Goal: Task Accomplishment & Management: Use online tool/utility

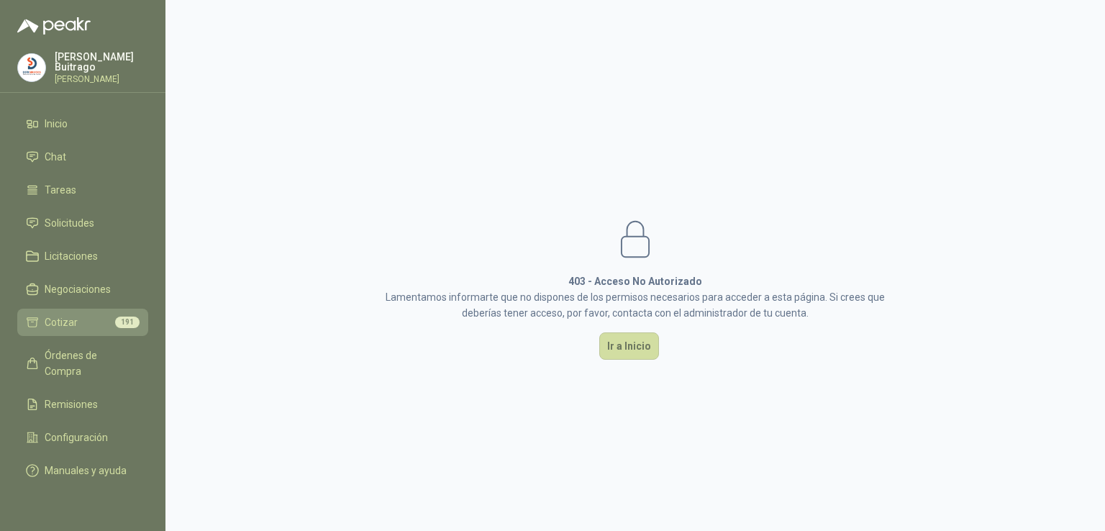
click at [118, 309] on link "Cotizar 191" at bounding box center [82, 322] width 131 height 27
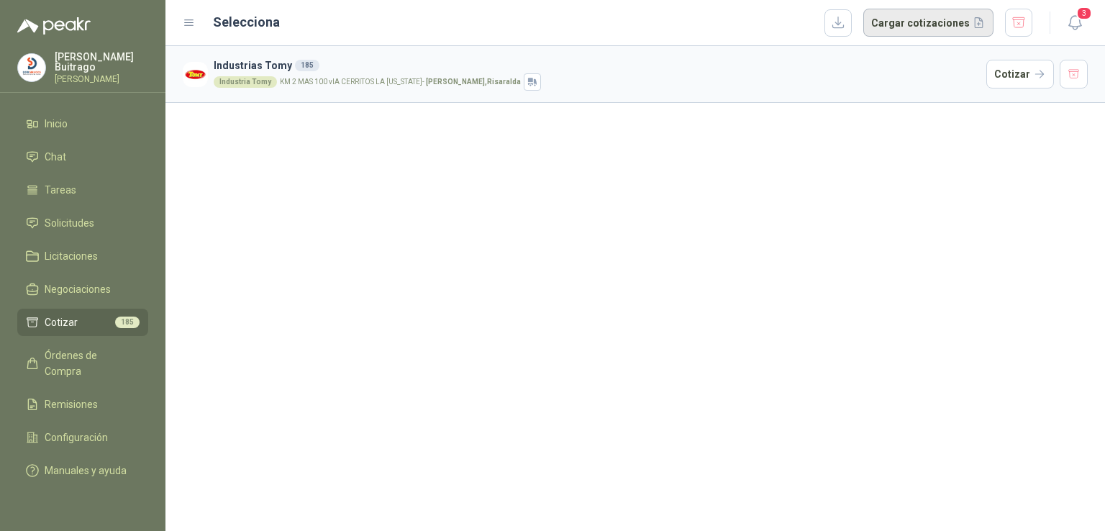
click at [897, 26] on button "Cargar cotizaciones" at bounding box center [929, 23] width 130 height 29
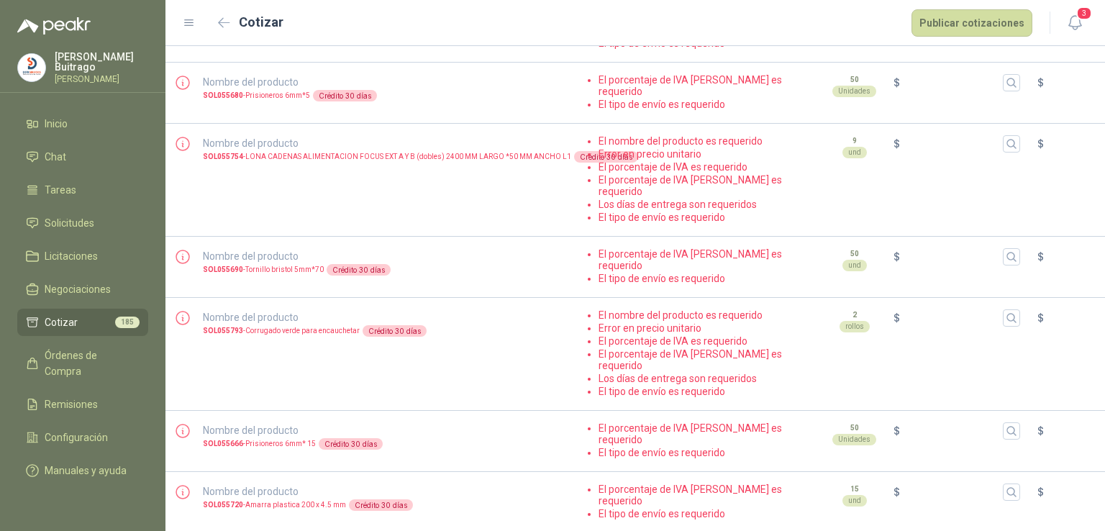
scroll to position [2969, 0]
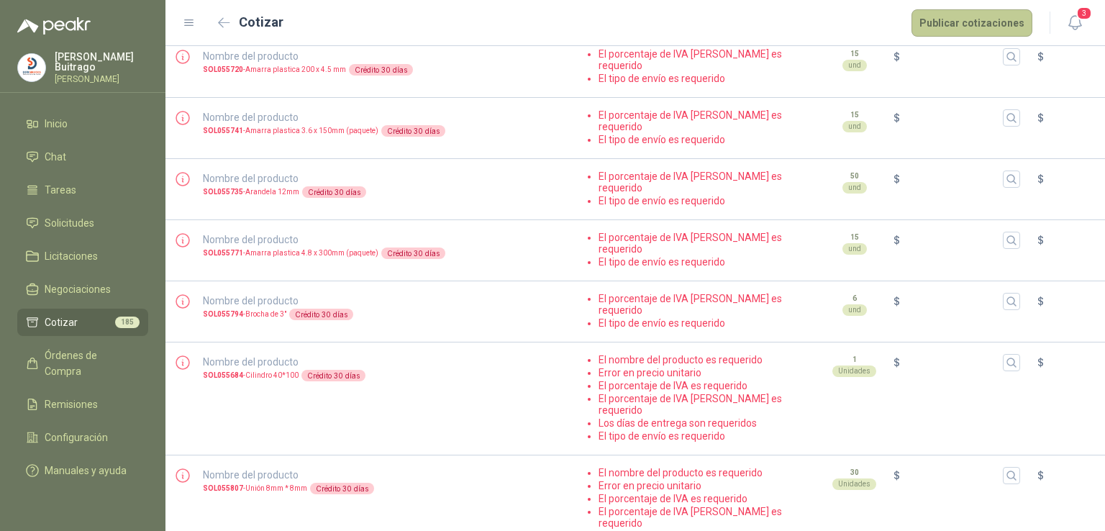
click at [1003, 22] on button "Publicar cotizaciones" at bounding box center [972, 22] width 121 height 27
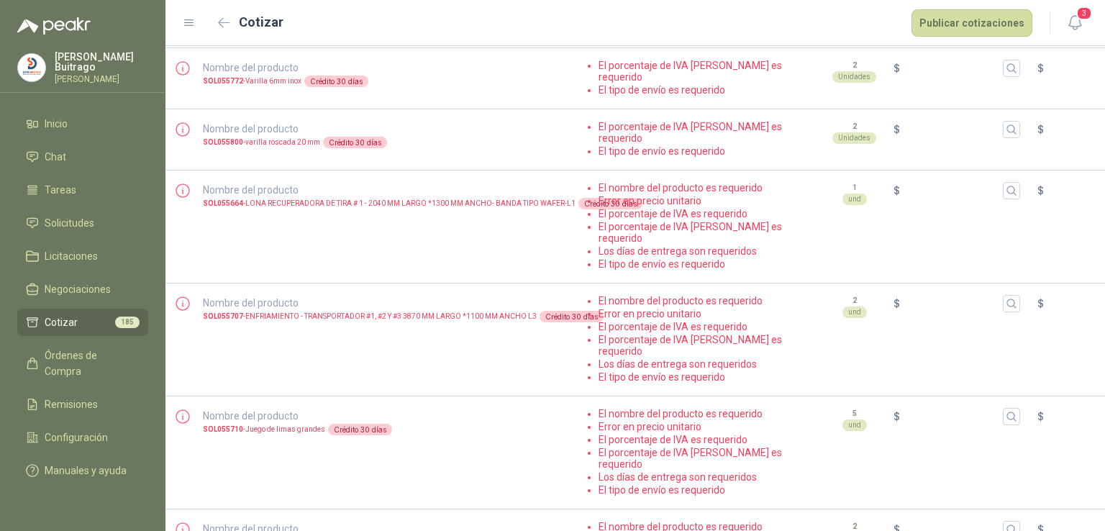
scroll to position [0, 0]
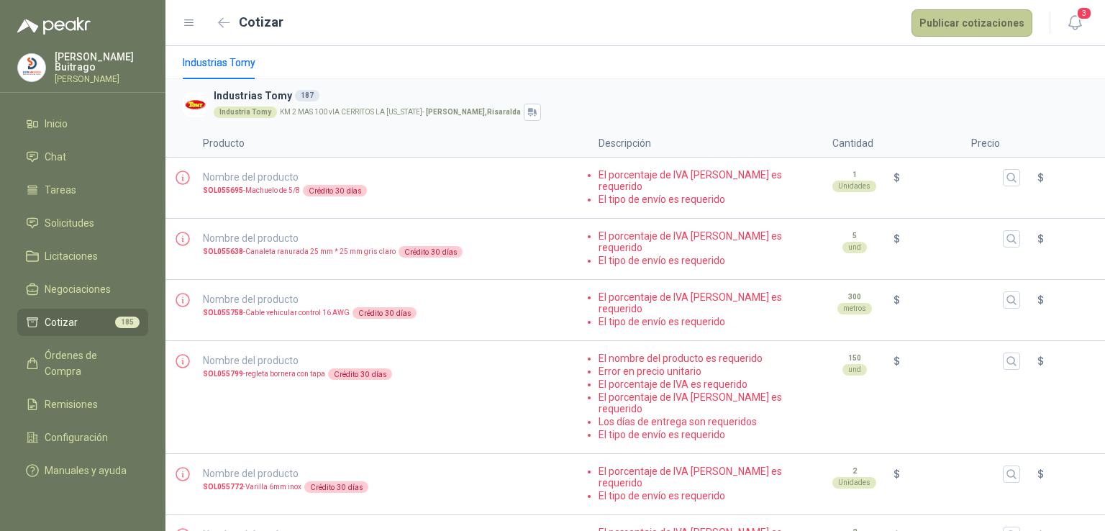
click at [991, 14] on button "Publicar cotizaciones" at bounding box center [972, 22] width 121 height 27
click at [1010, 178] on icon "button" at bounding box center [1012, 178] width 12 height 12
click at [1052, 174] on div "$" at bounding box center [1101, 177] width 127 height 17
click at [983, 26] on button "Publicar cotizaciones" at bounding box center [972, 22] width 121 height 27
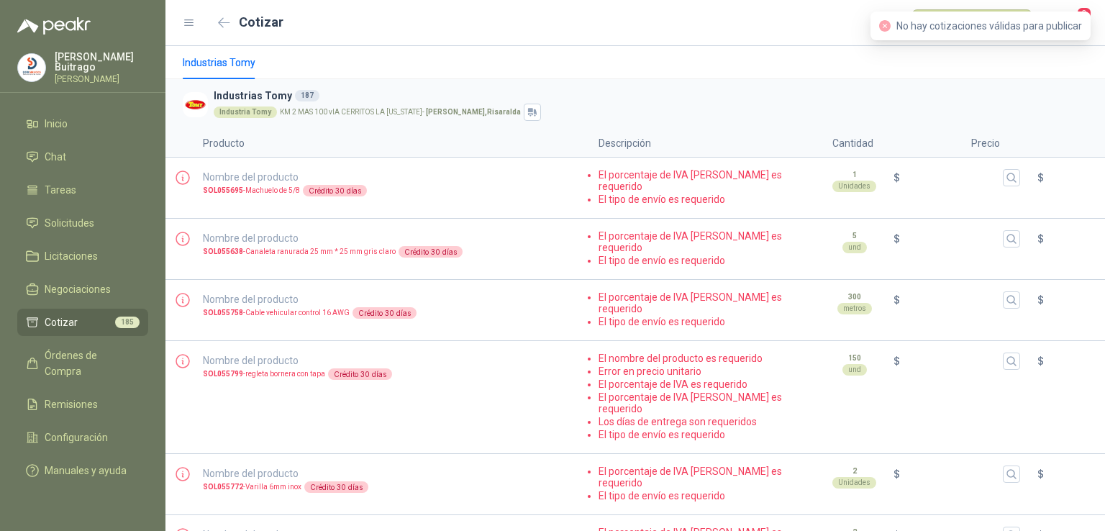
click at [968, 65] on div "Industrias Tomy" at bounding box center [635, 62] width 905 height 33
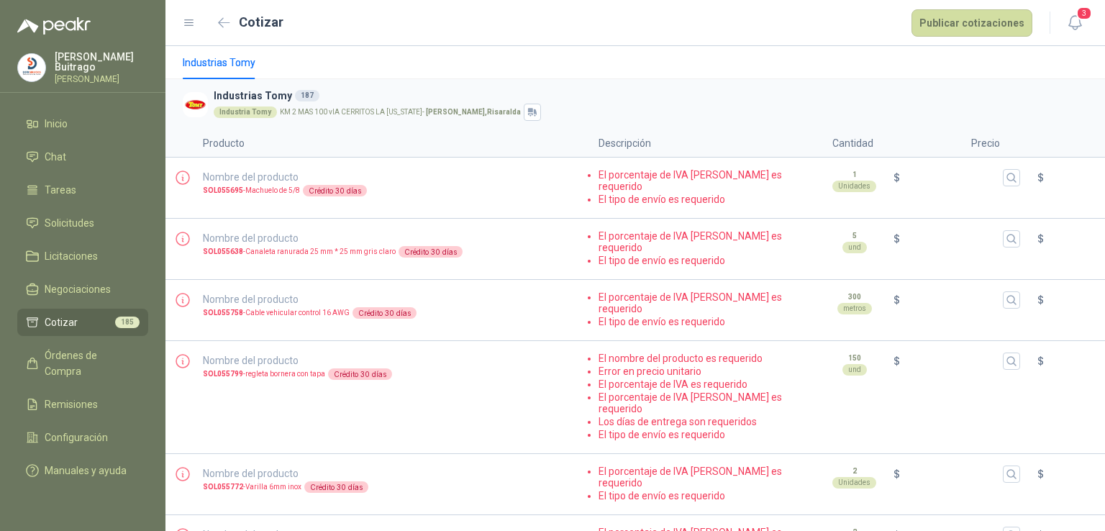
click at [93, 324] on li "Cotizar 185" at bounding box center [83, 323] width 114 height 16
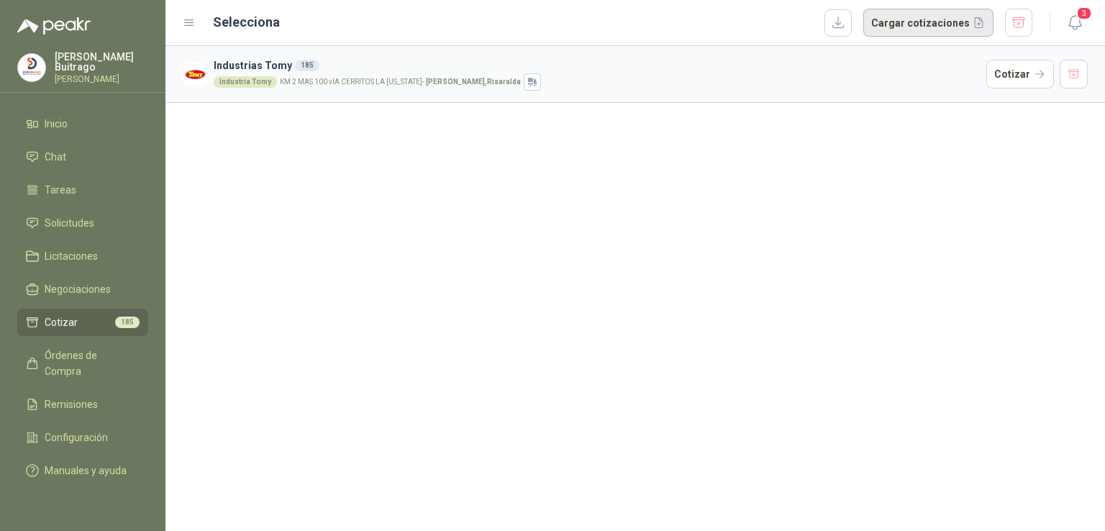
click at [912, 32] on button "Cargar cotizaciones" at bounding box center [929, 23] width 130 height 29
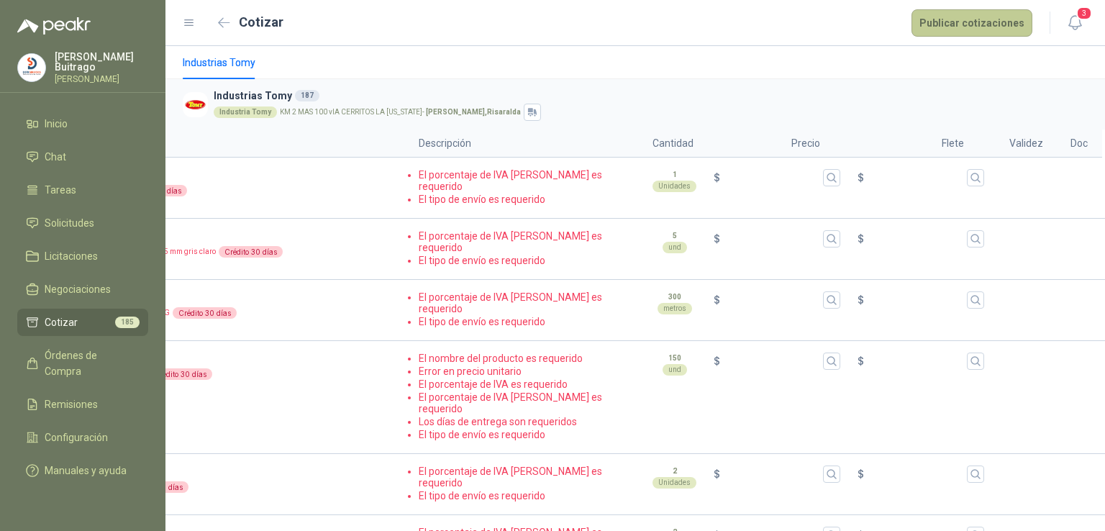
click at [990, 21] on button "Publicar cotizaciones" at bounding box center [972, 22] width 121 height 27
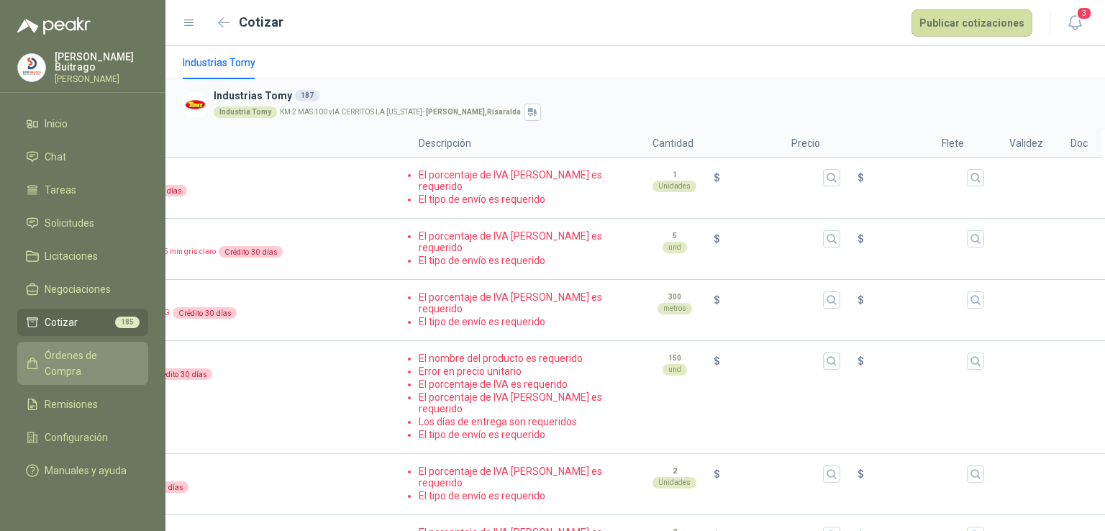
click at [90, 353] on span "Órdenes de Compra" at bounding box center [90, 364] width 90 height 32
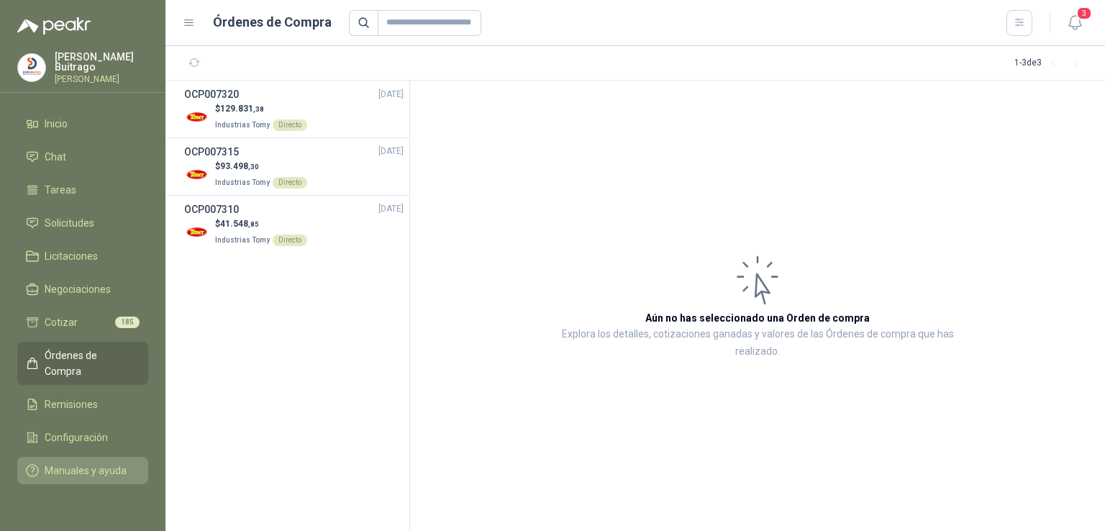
click at [100, 464] on link "Manuales y ayuda" at bounding box center [82, 470] width 131 height 27
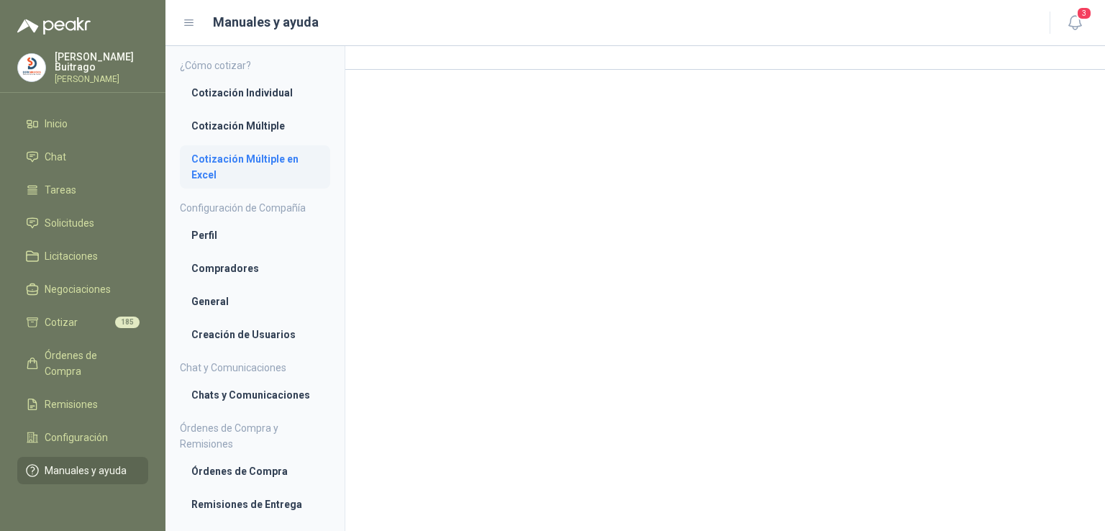
click at [256, 157] on li "Cotización Múltiple en Excel" at bounding box center [254, 167] width 127 height 32
click at [256, 157] on li "Cotización Múltiple en Excel" at bounding box center [255, 168] width 126 height 32
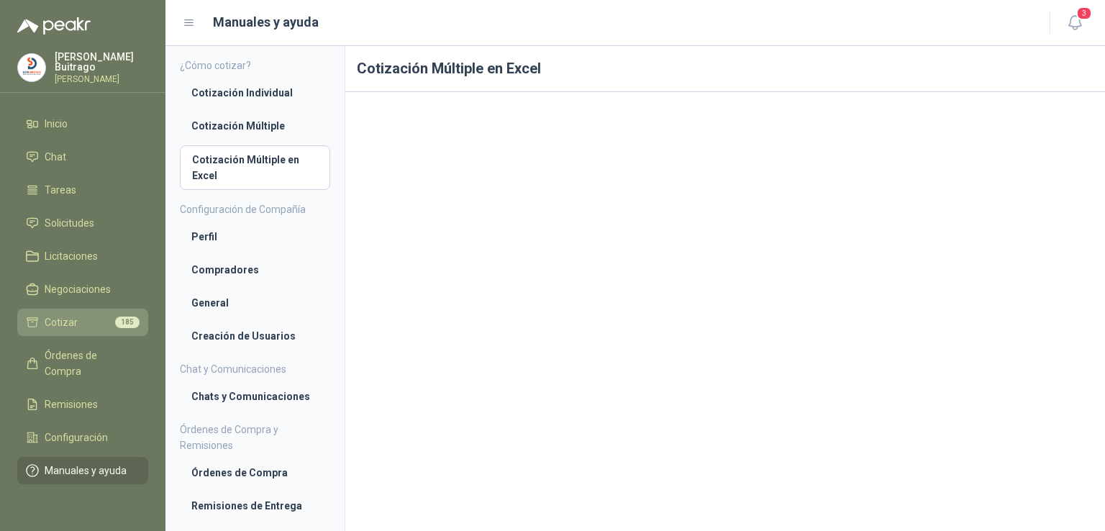
click at [112, 326] on li "Cotizar 185" at bounding box center [83, 323] width 114 height 16
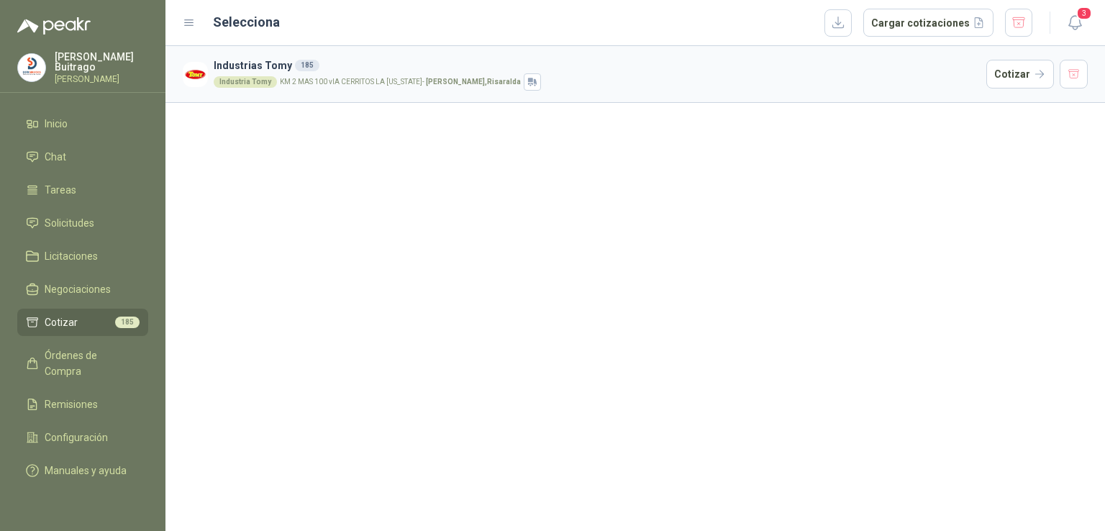
click at [722, 67] on h3 "Industrias Tomy 185" at bounding box center [597, 66] width 767 height 16
click at [956, 32] on button "Cargar cotizaciones" at bounding box center [929, 23] width 130 height 29
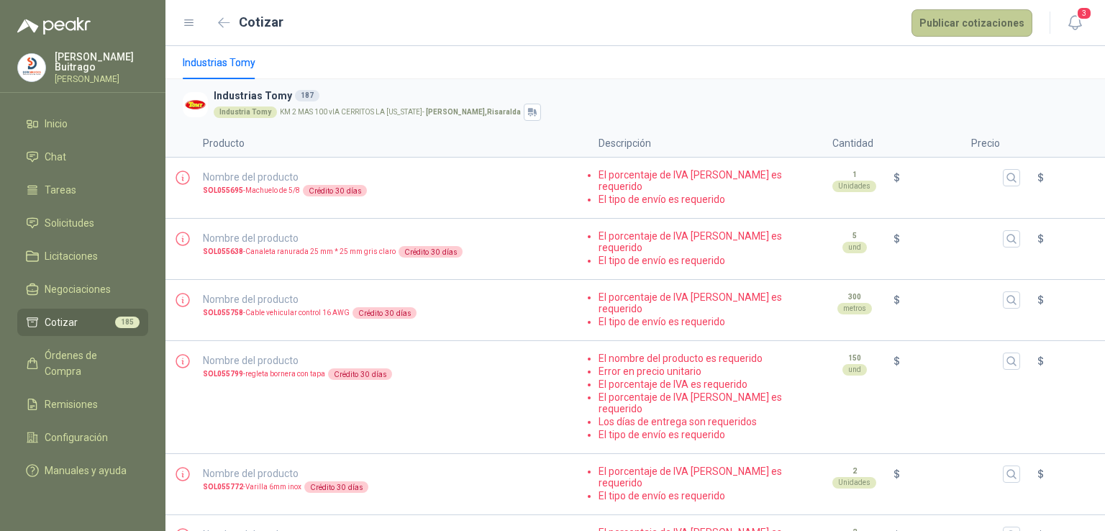
click at [1010, 25] on button "Publicar cotizaciones" at bounding box center [972, 22] width 121 height 27
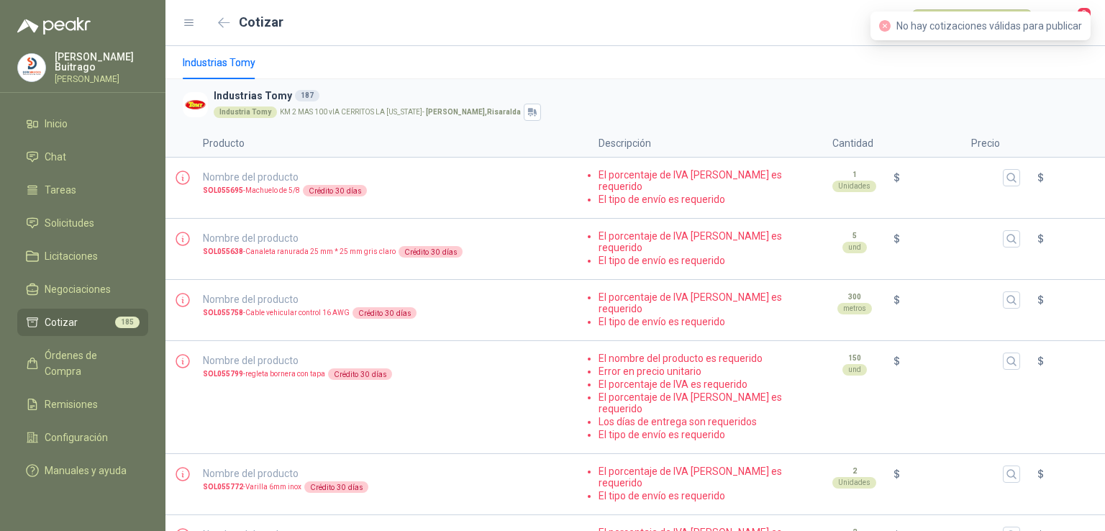
click at [977, 59] on div "Industrias Tomy" at bounding box center [635, 62] width 905 height 33
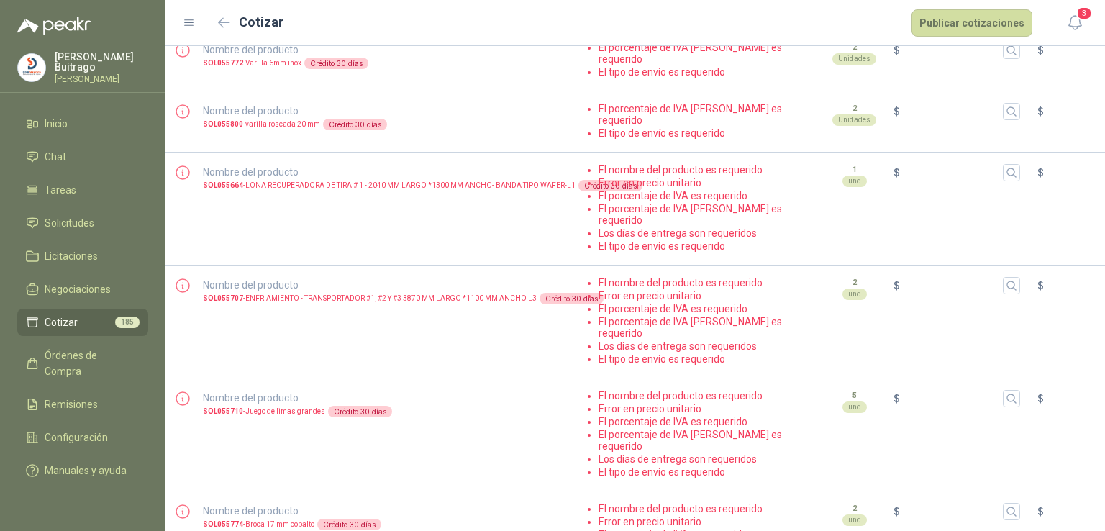
scroll to position [849, 0]
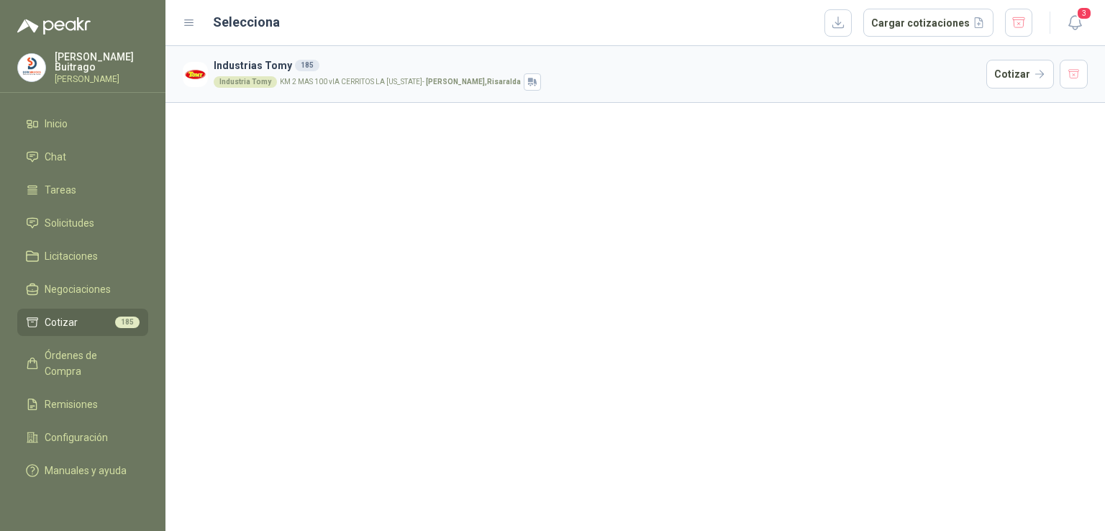
click at [885, 71] on h3 "Industrias Tomy 185" at bounding box center [597, 66] width 767 height 16
click at [1008, 72] on button "Cotizar" at bounding box center [1021, 74] width 68 height 29
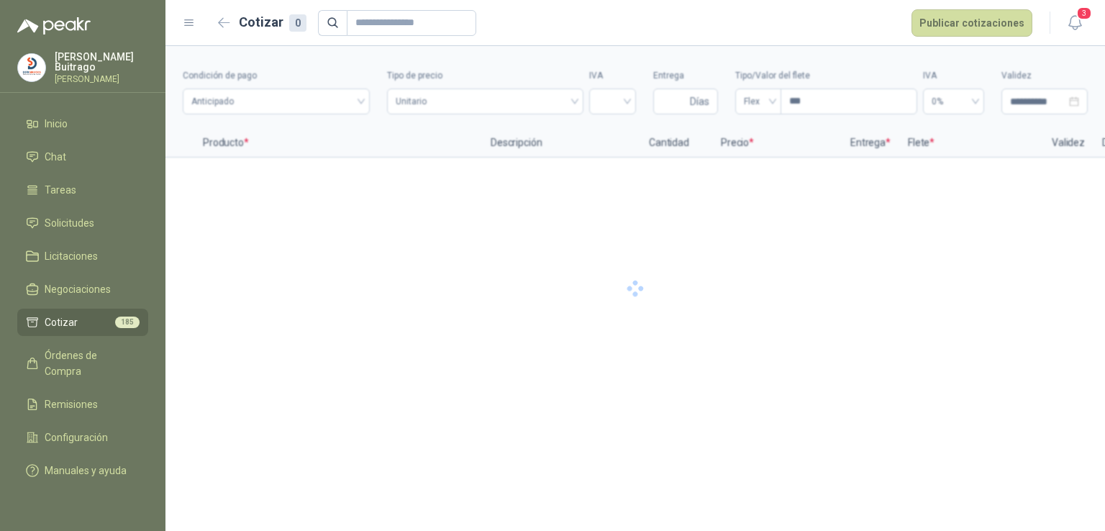
click at [225, 22] on icon "button" at bounding box center [224, 22] width 11 height 9
click at [83, 327] on link "Cotizar 185" at bounding box center [82, 322] width 131 height 27
click at [76, 317] on li "Cotizar 185" at bounding box center [83, 323] width 114 height 16
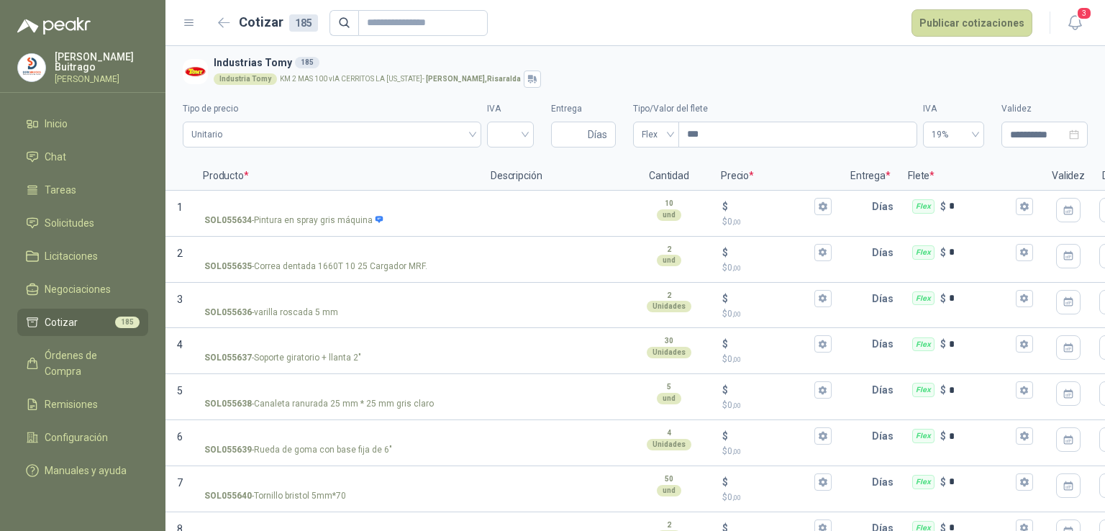
click at [76, 317] on li "Cotizar 185" at bounding box center [83, 323] width 114 height 16
drag, startPoint x: 76, startPoint y: 317, endPoint x: 43, endPoint y: -17, distance: 335.6
click at [43, 0] on html "**********" at bounding box center [552, 265] width 1105 height 531
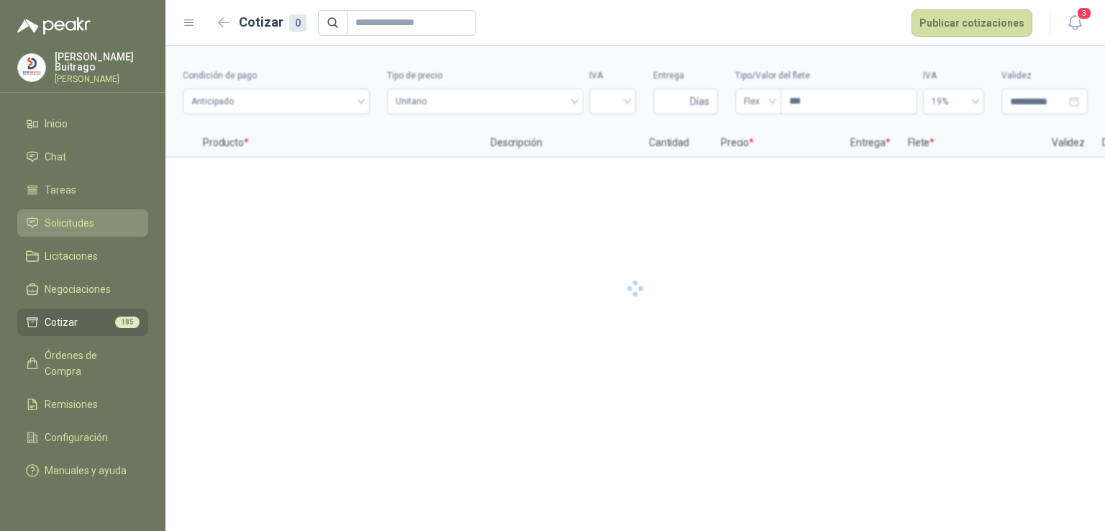
click at [99, 317] on li "Cotizar 185" at bounding box center [83, 323] width 114 height 16
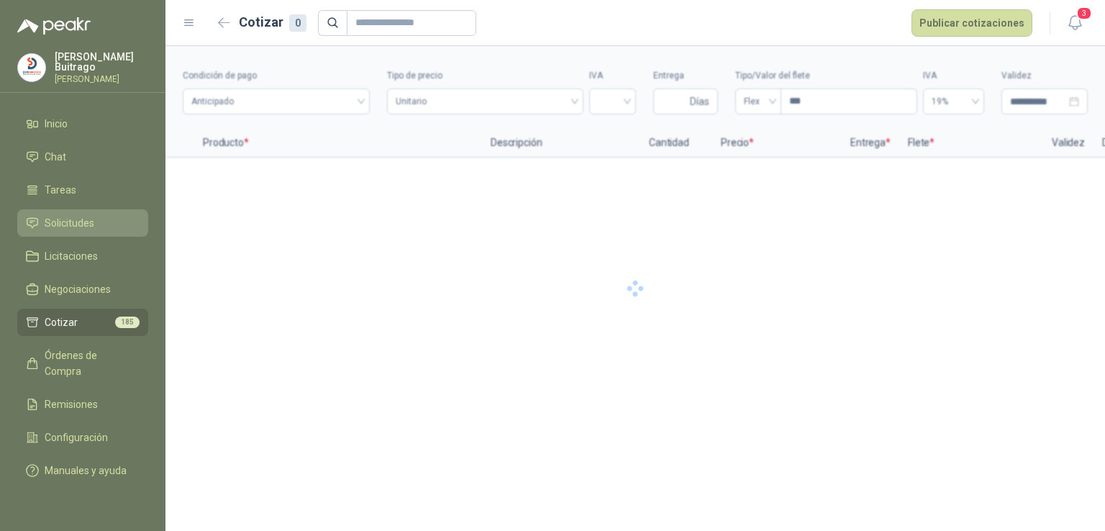
click at [99, 317] on li "Cotizar 185" at bounding box center [83, 323] width 114 height 16
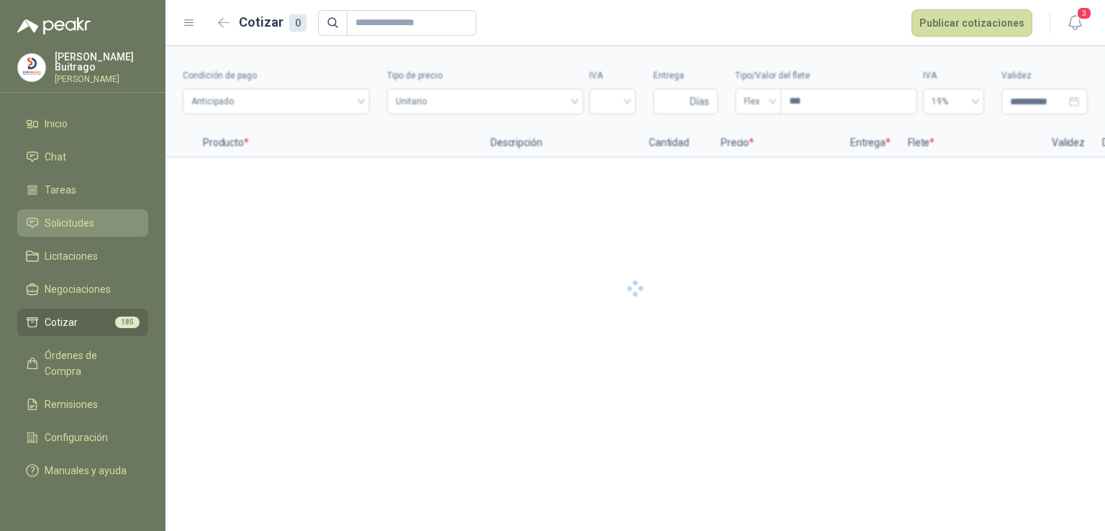
click at [99, 317] on li "Cotizar 185" at bounding box center [83, 323] width 114 height 16
click at [69, 221] on span "Solicitudes" at bounding box center [70, 223] width 50 height 16
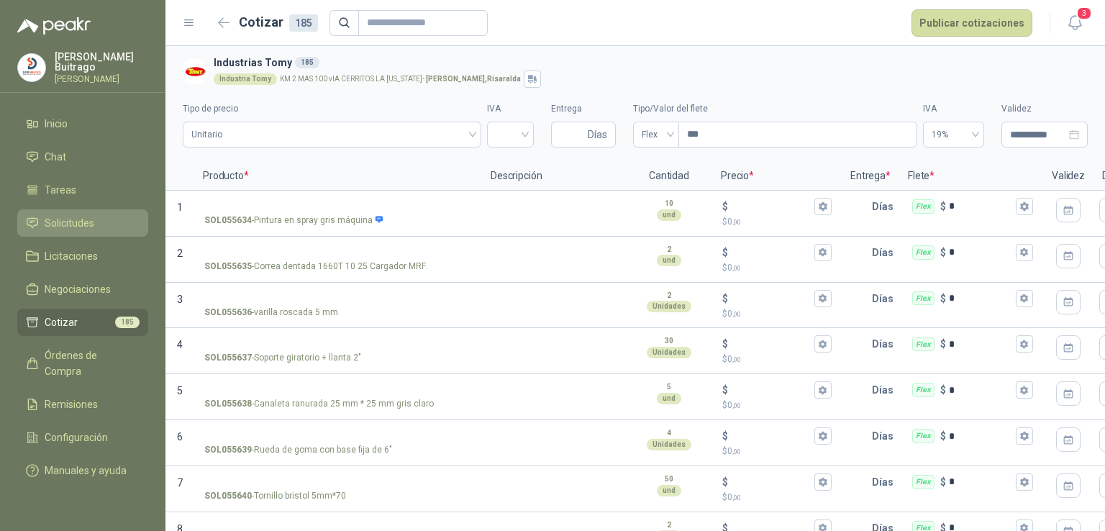
scroll to position [8328, 0]
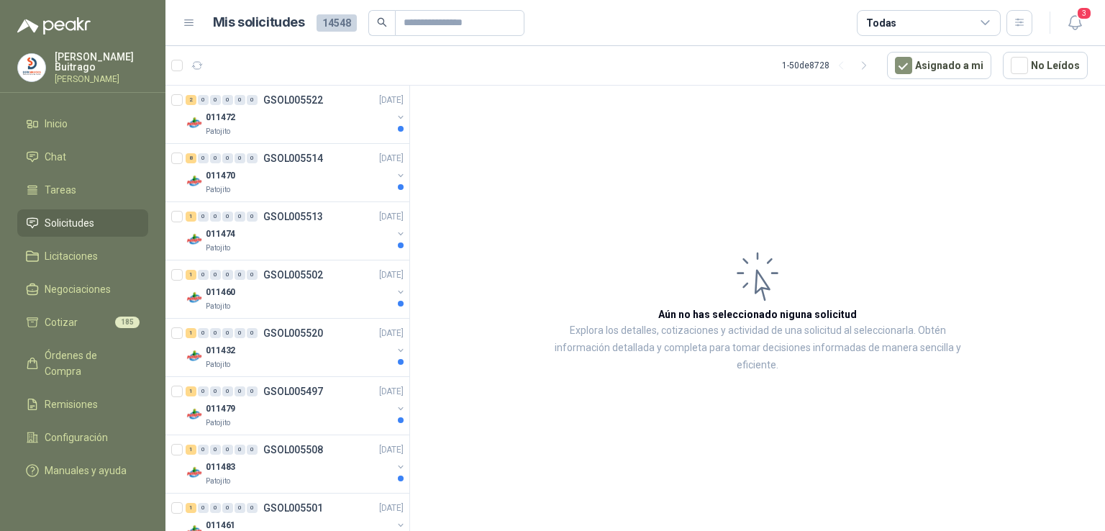
click at [0, 187] on ul "Inicio Chat Tareas Solicitudes Licitaciones Negociaciones Cotizar 185 Órdenes d…" at bounding box center [83, 300] width 166 height 380
click at [83, 324] on li "Cotizar 185" at bounding box center [83, 323] width 114 height 16
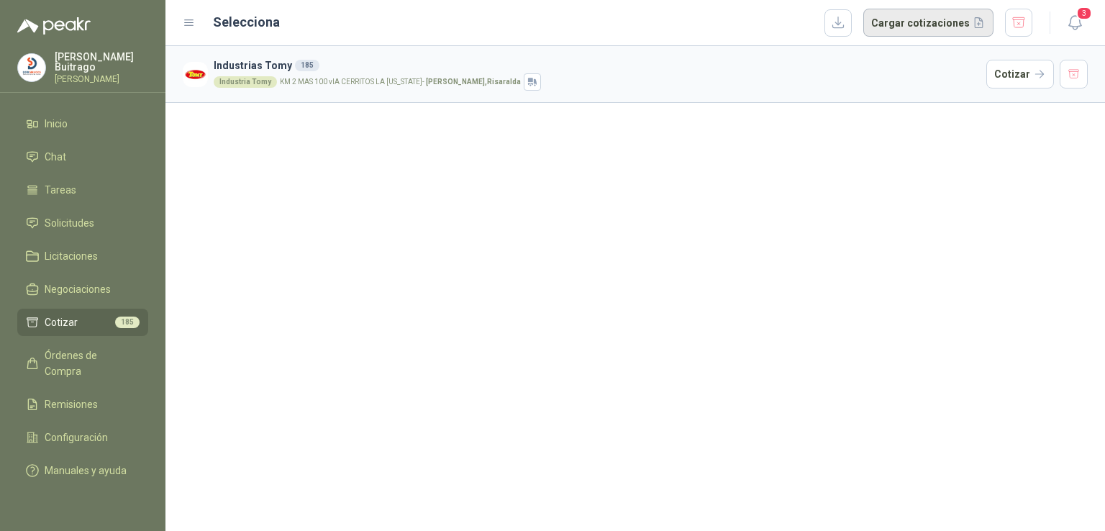
click at [961, 22] on button "Cargar cotizaciones" at bounding box center [929, 23] width 130 height 29
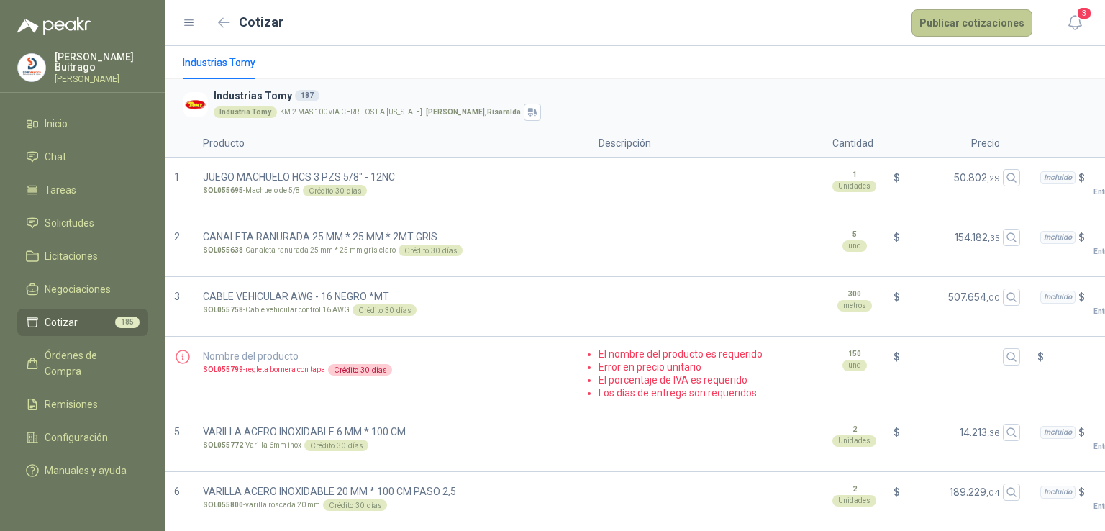
click at [980, 28] on button "Publicar cotizaciones" at bounding box center [972, 22] width 121 height 27
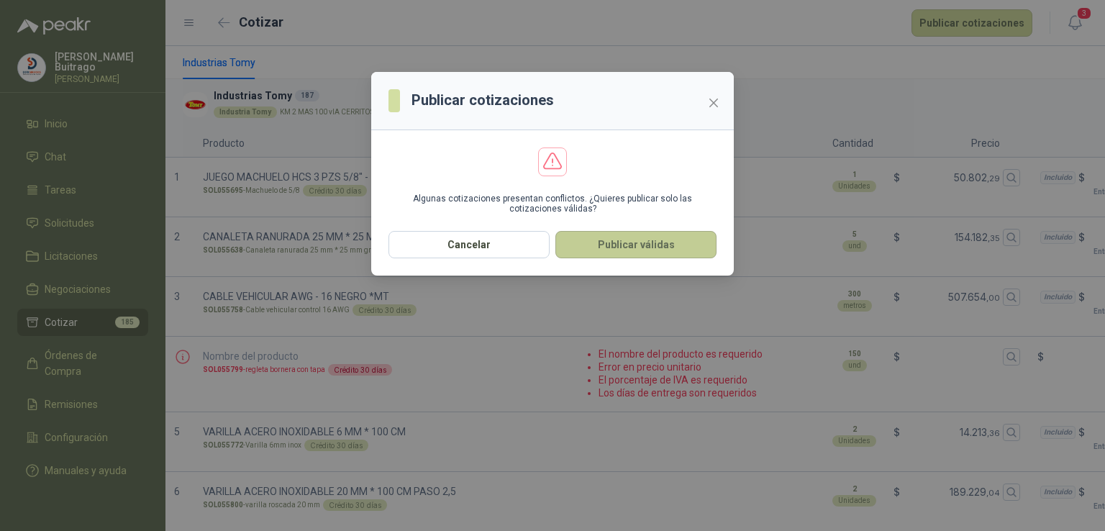
click at [697, 241] on button "Publicar válidas" at bounding box center [636, 244] width 161 height 27
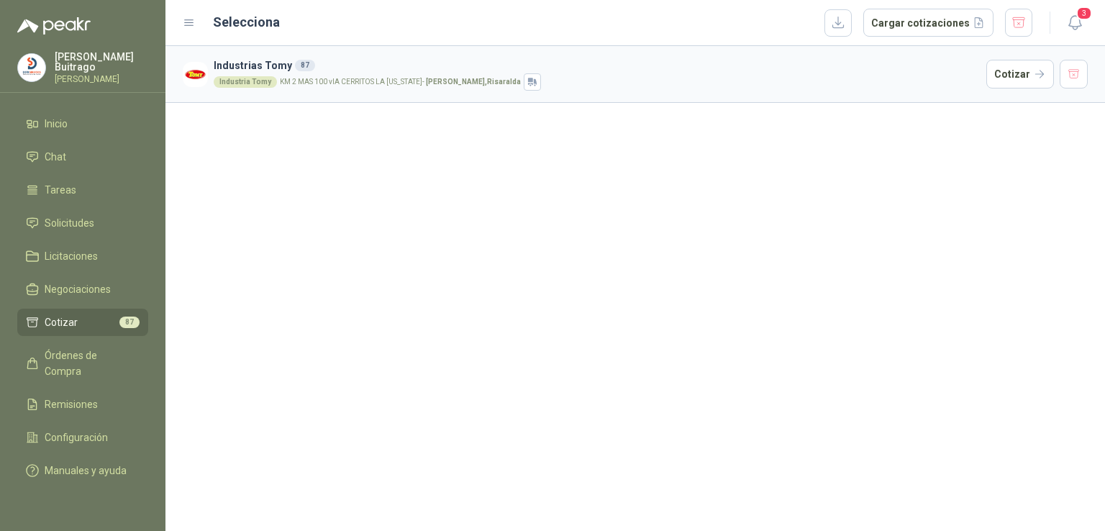
click at [103, 318] on li "Cotizar 87" at bounding box center [83, 323] width 114 height 16
click at [380, 86] on div "Industria Tomy KM 2 MAS 100 vIA CERRITOS LA VIRGINIA - Pereira , Risaralda" at bounding box center [597, 81] width 767 height 17
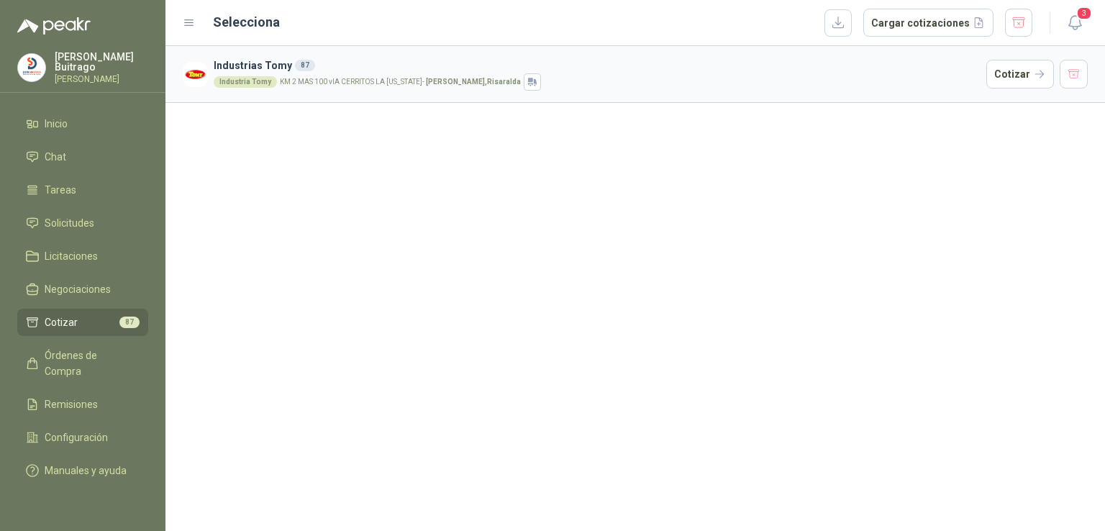
click at [362, 74] on div "Industria Tomy KM 2 MAS 100 vIA CERRITOS LA VIRGINIA - Pereira , Risaralda" at bounding box center [597, 81] width 767 height 17
click at [299, 65] on div "87" at bounding box center [305, 66] width 20 height 12
click at [996, 78] on button "Cotizar" at bounding box center [1021, 74] width 68 height 29
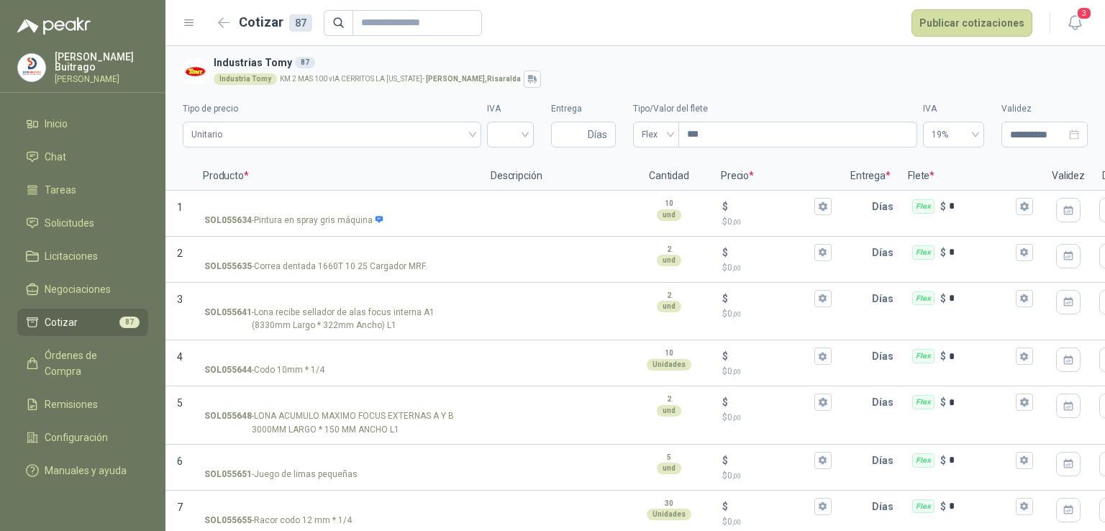
scroll to position [3838, 0]
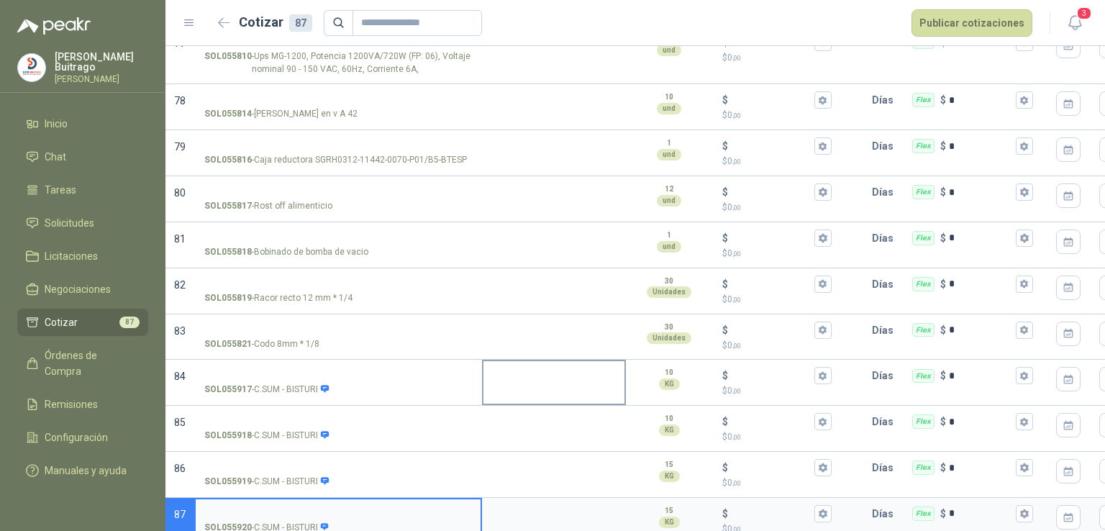
click at [495, 372] on div at bounding box center [554, 383] width 144 height 46
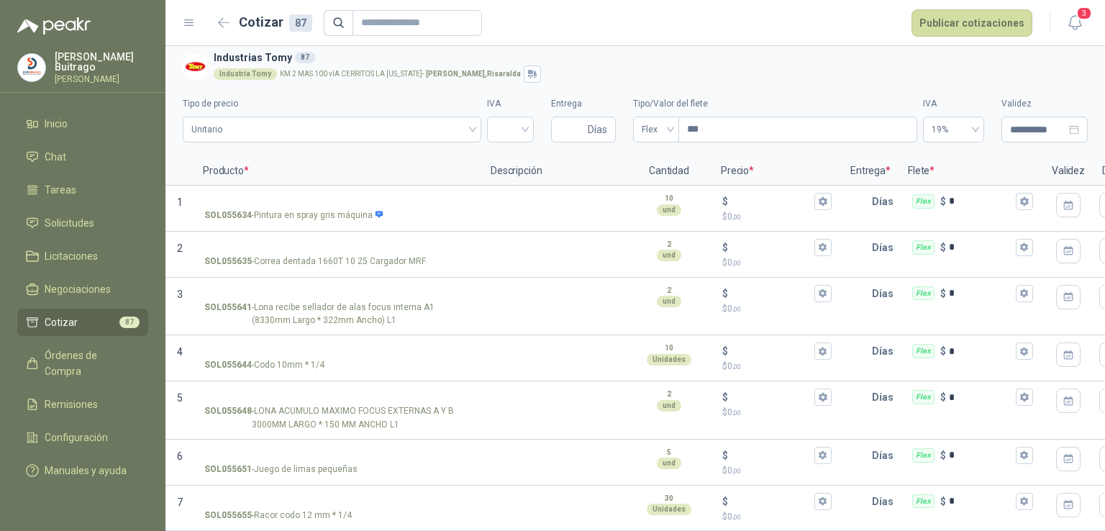
scroll to position [0, 0]
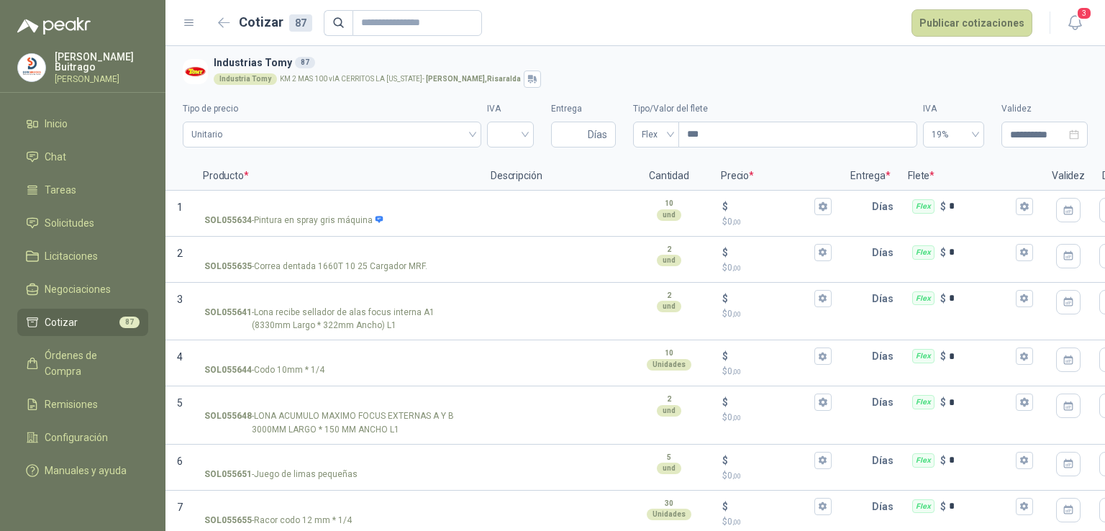
click at [95, 319] on li "Cotizar 87" at bounding box center [83, 323] width 114 height 16
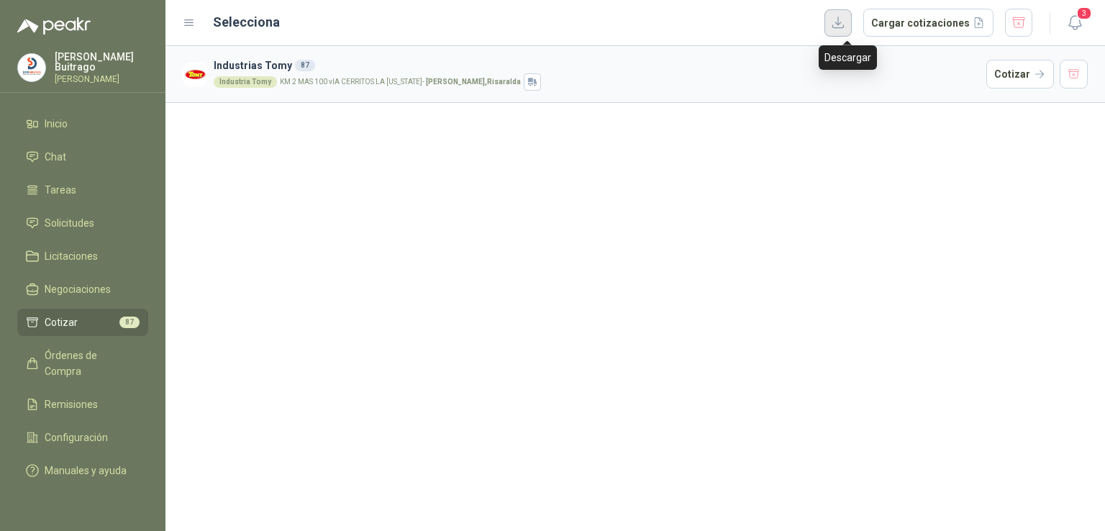
click at [852, 22] on button "button" at bounding box center [838, 22] width 27 height 27
click at [98, 215] on li "Solicitudes" at bounding box center [83, 223] width 114 height 16
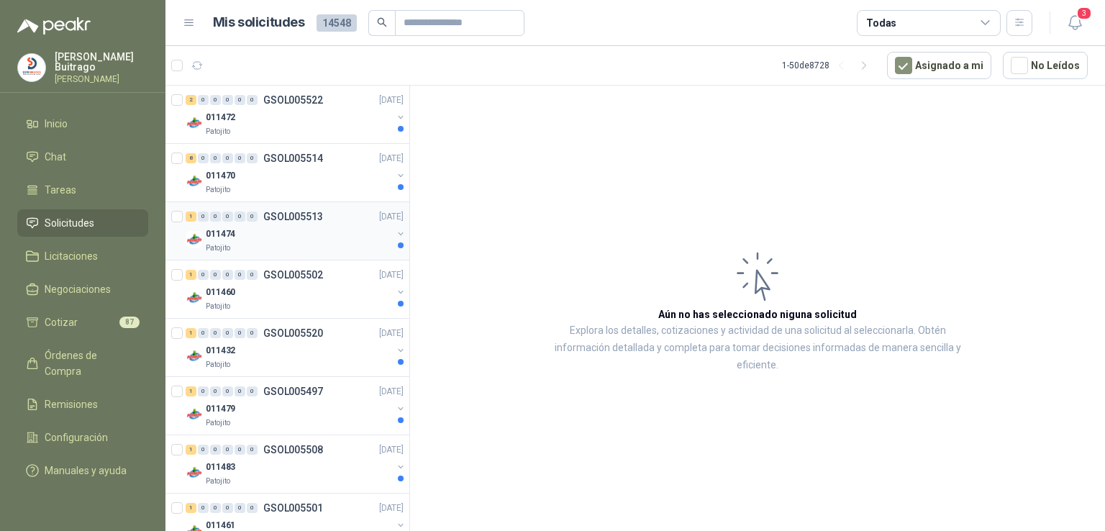
click at [301, 214] on p "GSOL005513" at bounding box center [293, 217] width 60 height 10
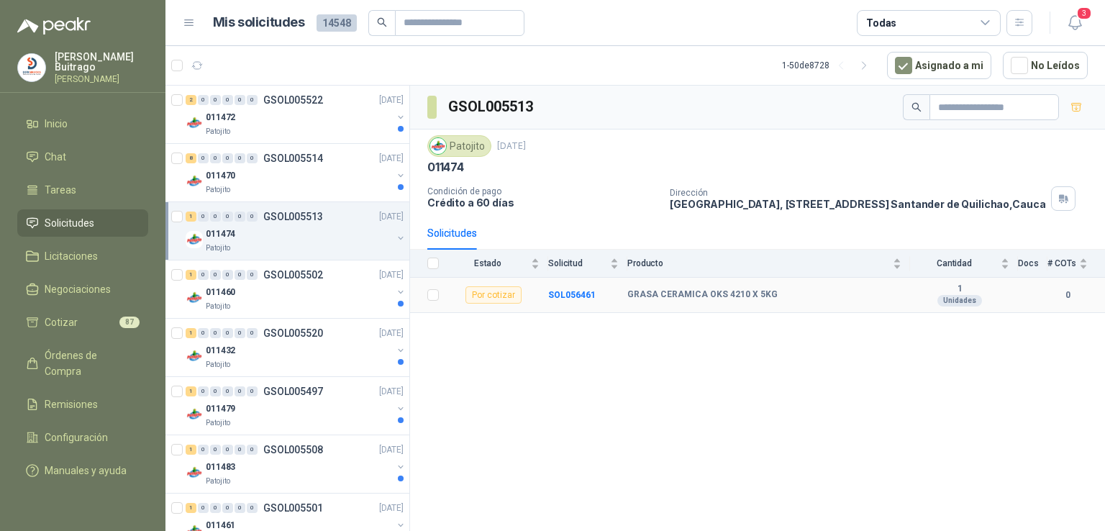
click at [563, 285] on td "SOL056461" at bounding box center [587, 295] width 79 height 35
click at [104, 318] on li "Cotizar 87" at bounding box center [83, 323] width 114 height 16
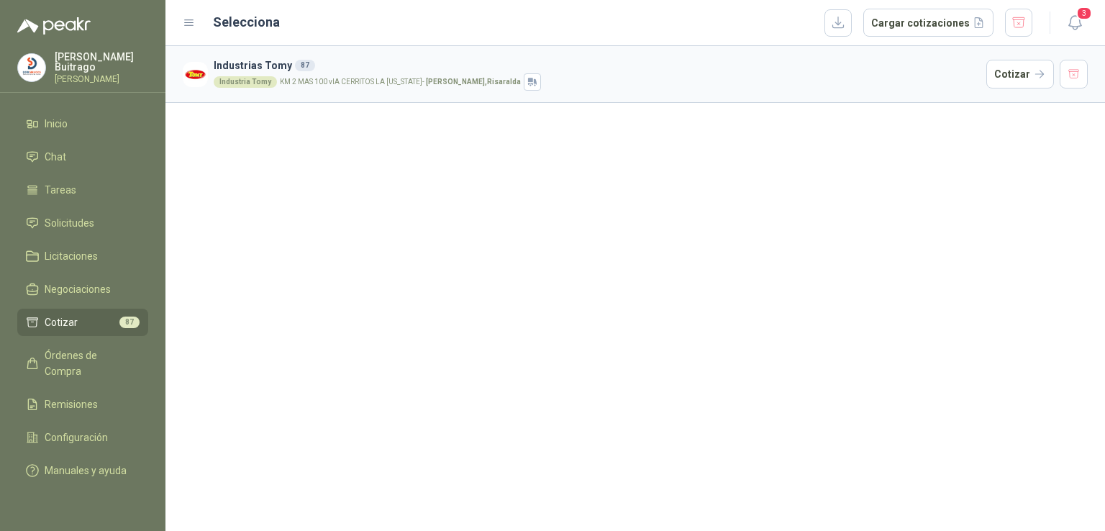
click at [420, 71] on h3 "Industrias Tomy 87" at bounding box center [597, 66] width 767 height 16
drag, startPoint x: 895, startPoint y: 73, endPoint x: 1034, endPoint y: 245, distance: 221.1
click at [1034, 245] on div "Industrias Tomy 87 Industria Tomy KM 2 MAS 100 vIA CERRITOS LA VIRGINIA - Perei…" at bounding box center [636, 288] width 940 height 485
